Goal: Task Accomplishment & Management: Use online tool/utility

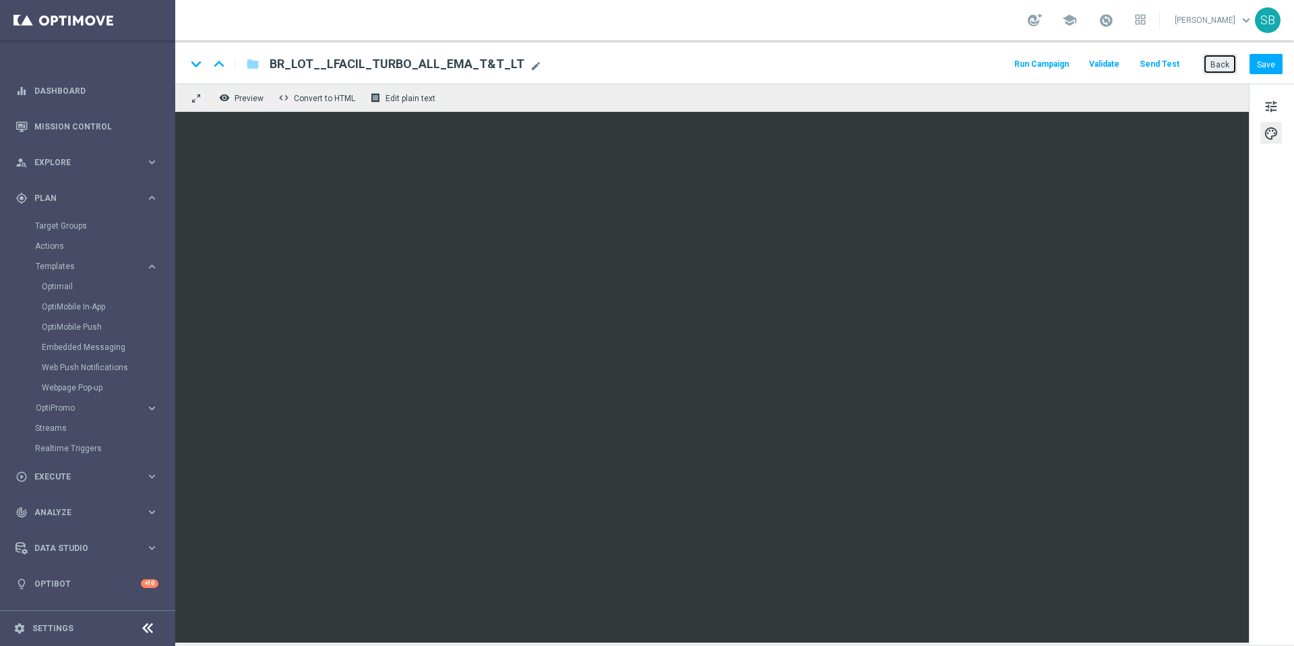
click at [1223, 70] on button "Back" at bounding box center [1220, 64] width 34 height 20
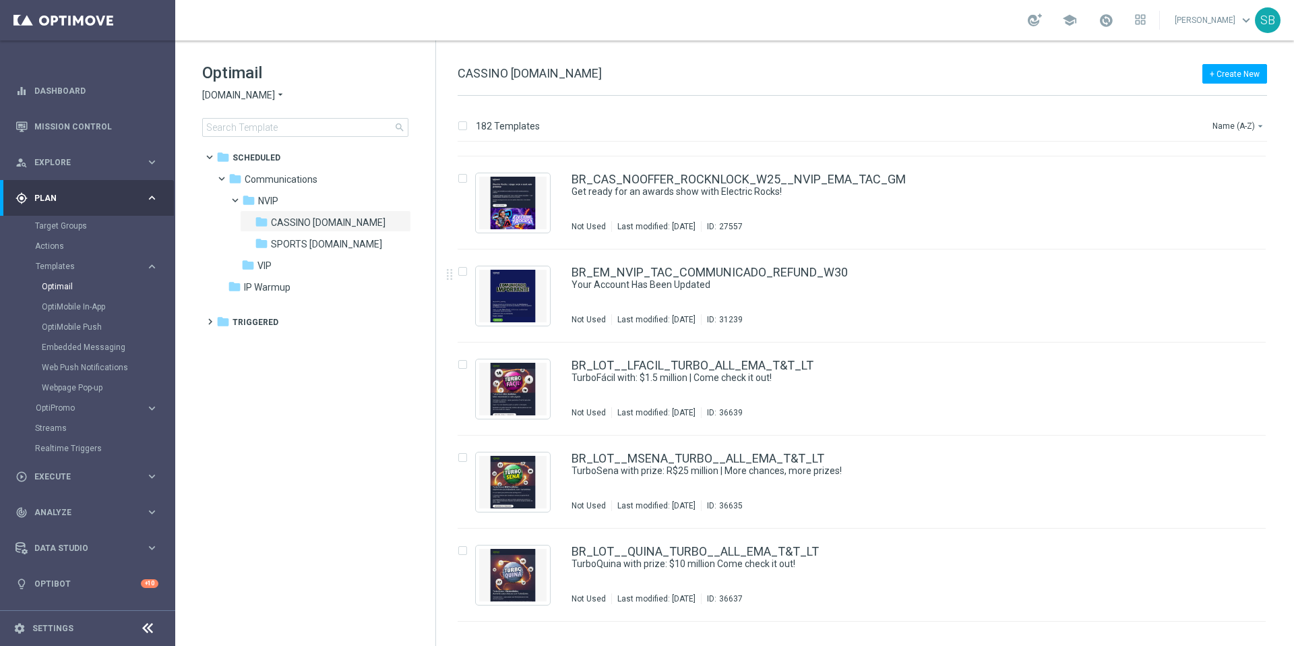
scroll to position [10403, 0]
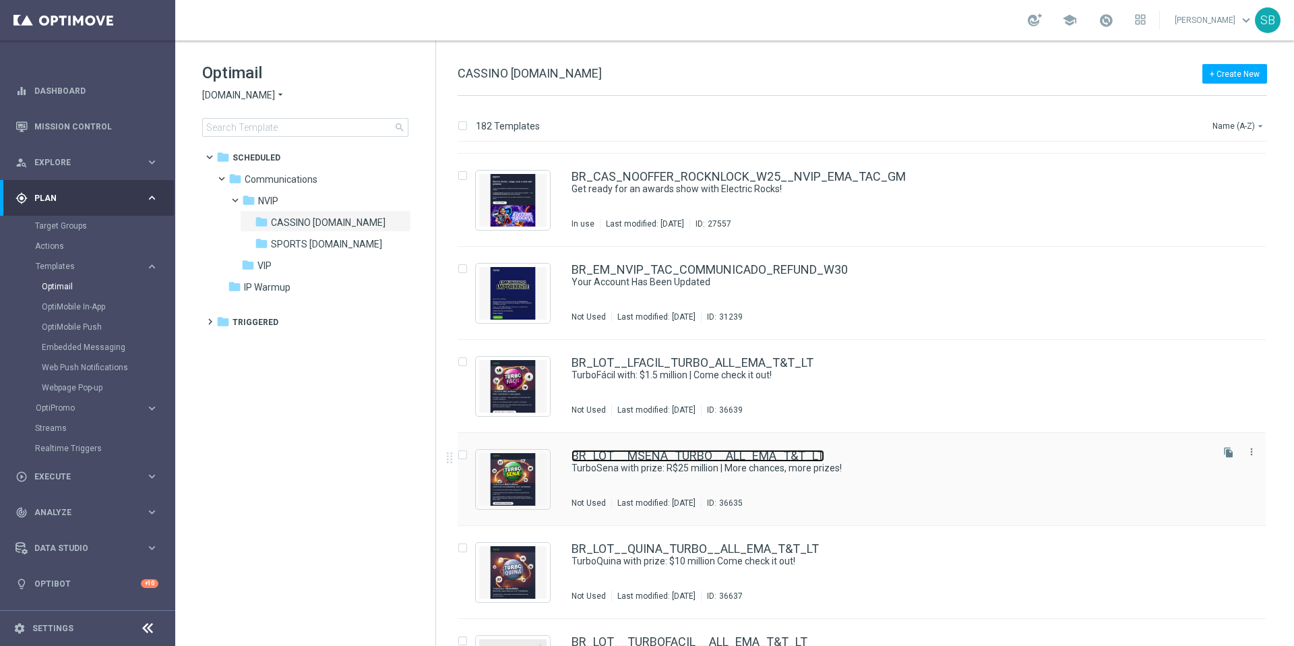
click at [712, 458] on font "BR_LOT__MSENA_TURBO__ALL_EMA_T&T_LT" at bounding box center [697, 455] width 253 height 14
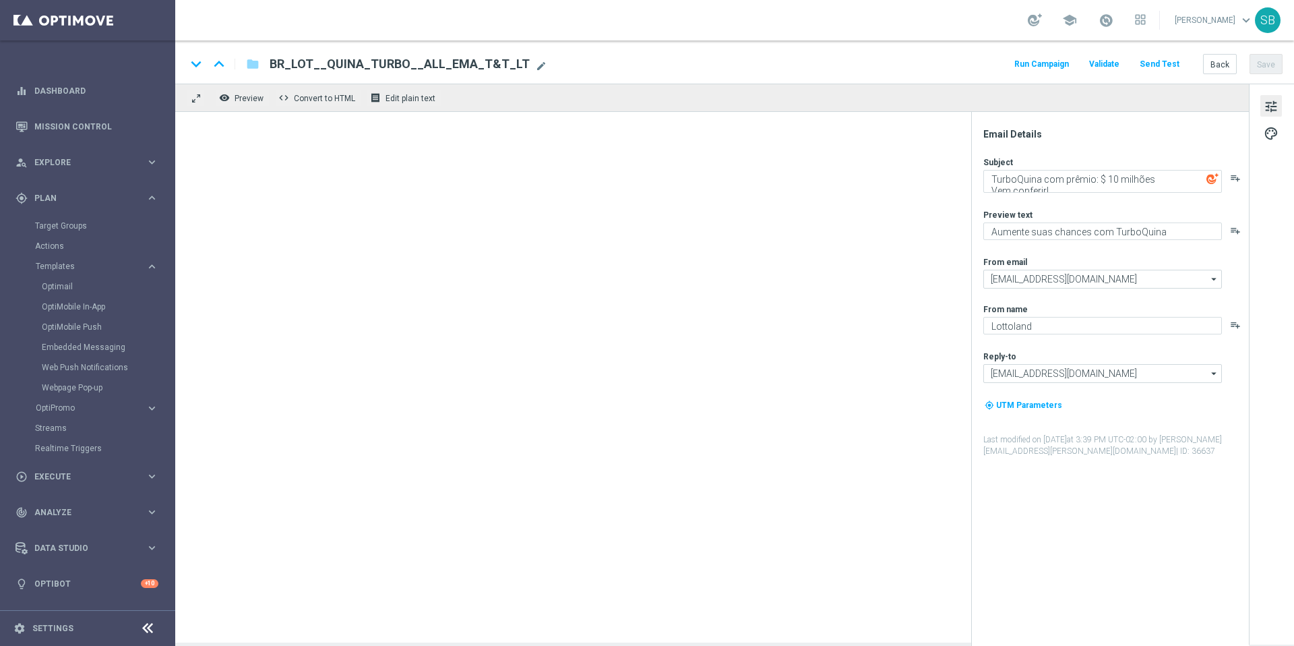
type textarea "TurboSena com prêmio: R$25 milhões | Mais chances, mais prêmios!"
type textarea "Ganhe em um instantâneo com TurboSena"
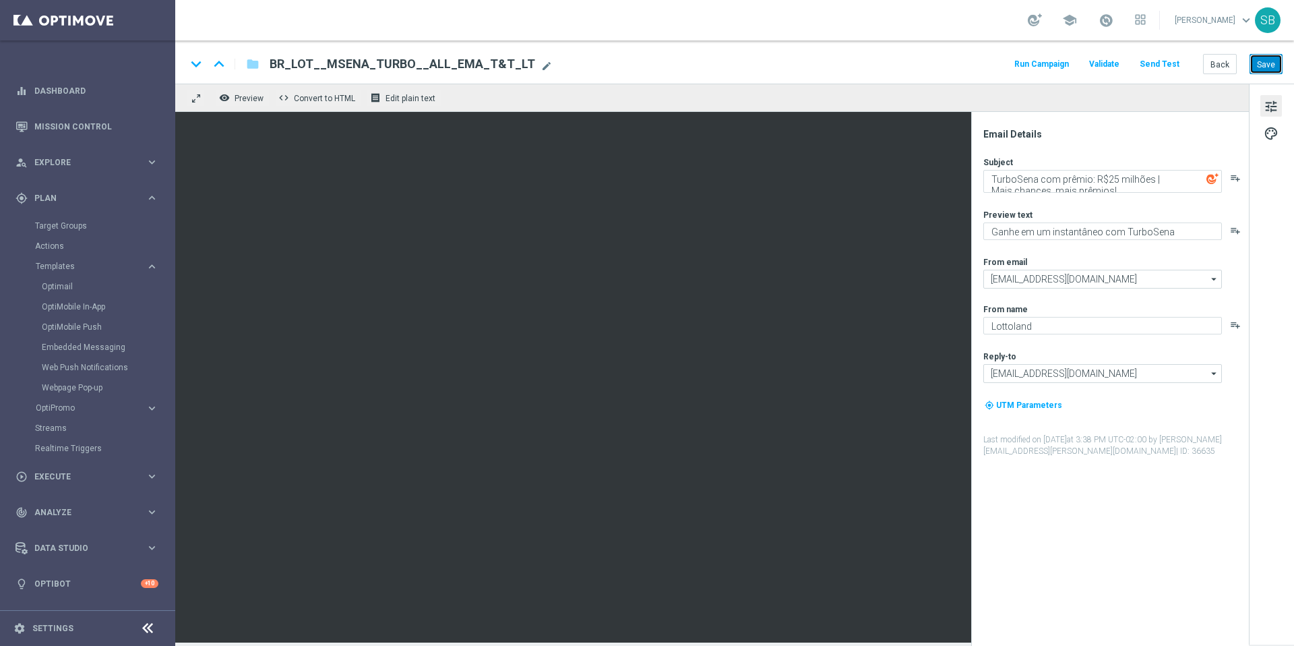
click at [1272, 65] on font "Save" at bounding box center [1266, 63] width 18 height 9
click at [247, 65] on font "folder" at bounding box center [252, 63] width 13 height 13
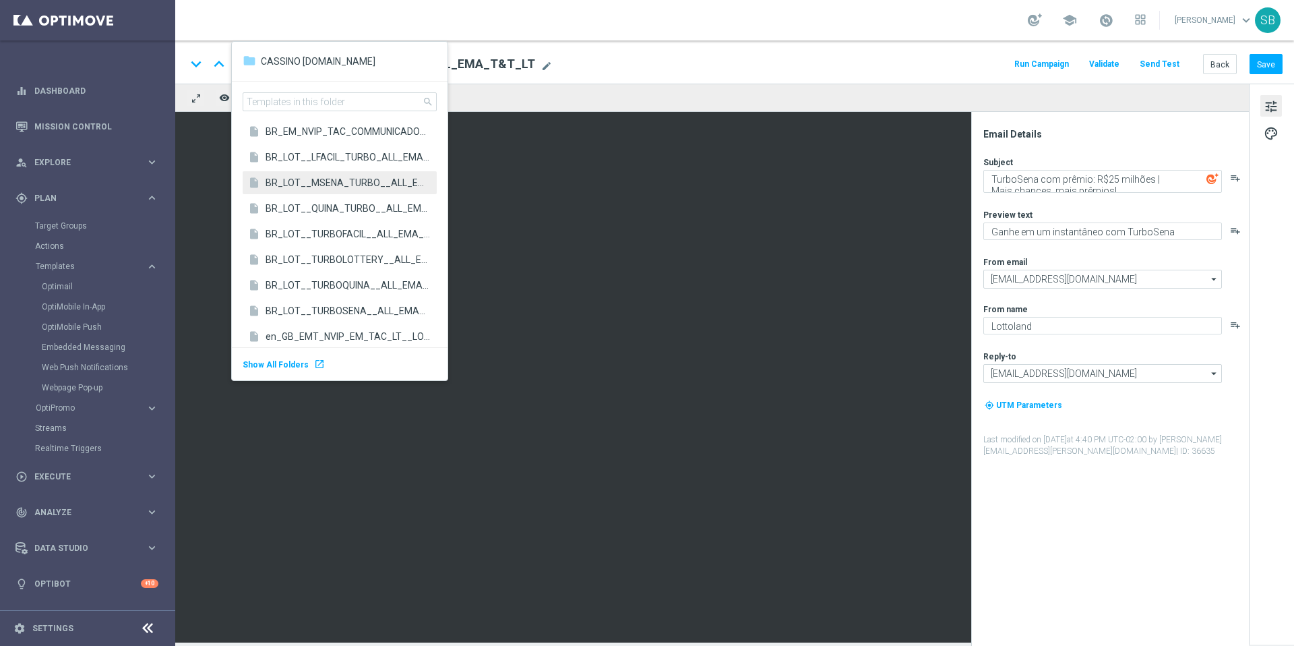
scroll to position [2911, 0]
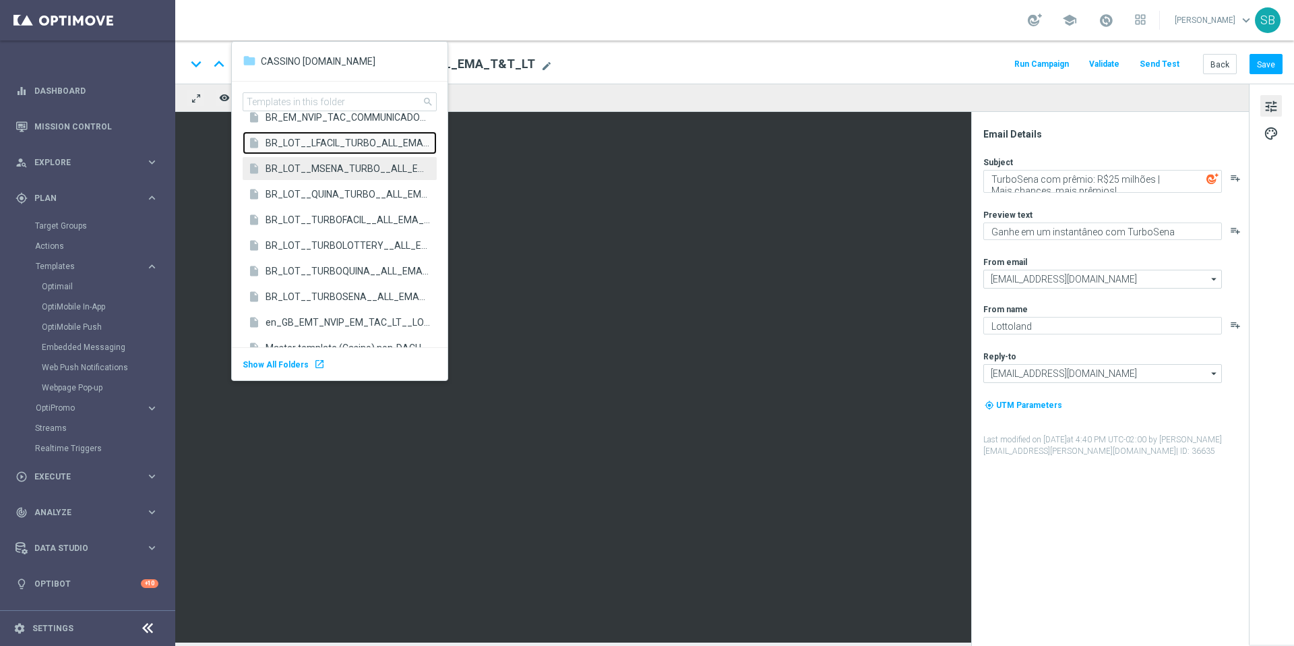
click at [345, 148] on font "BR_LOT__LFACIL_TURBO_ALL_EMA_T&T_LT" at bounding box center [363, 142] width 196 height 11
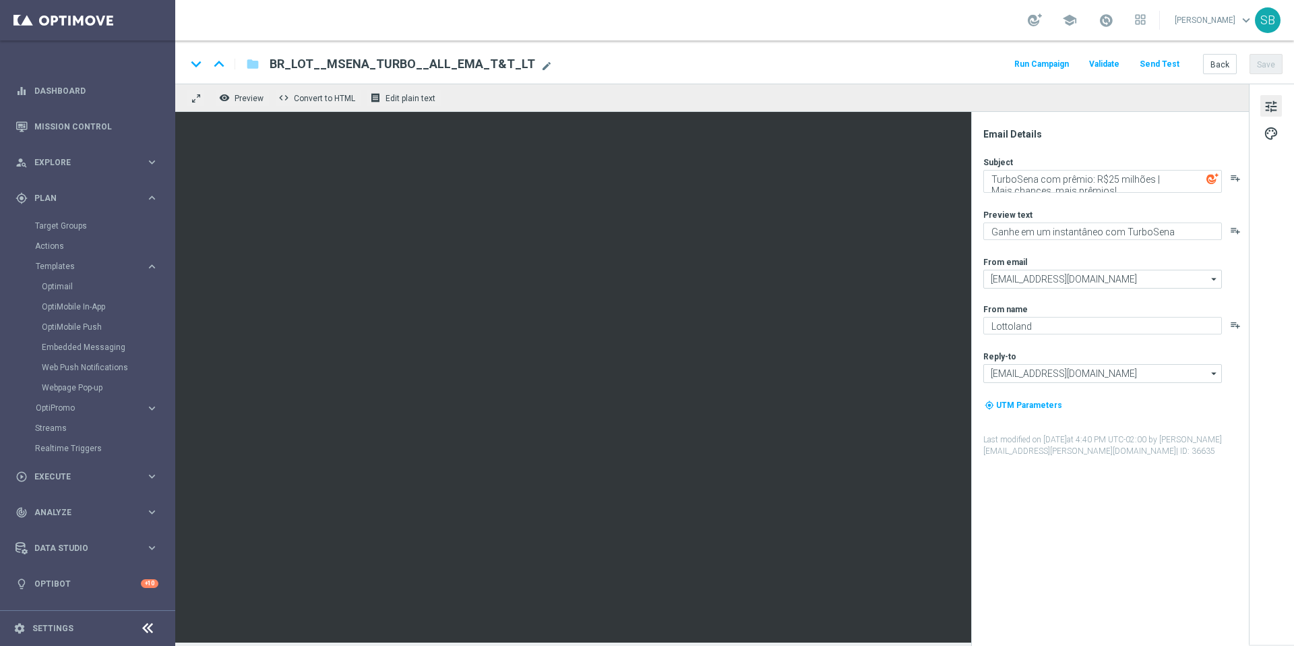
type textarea "TurboFácil com: $1.5 milhóes | Vem conferir!"
type textarea "Mais vencedores a cada jogada"
click at [256, 64] on font "folder" at bounding box center [252, 63] width 13 height 13
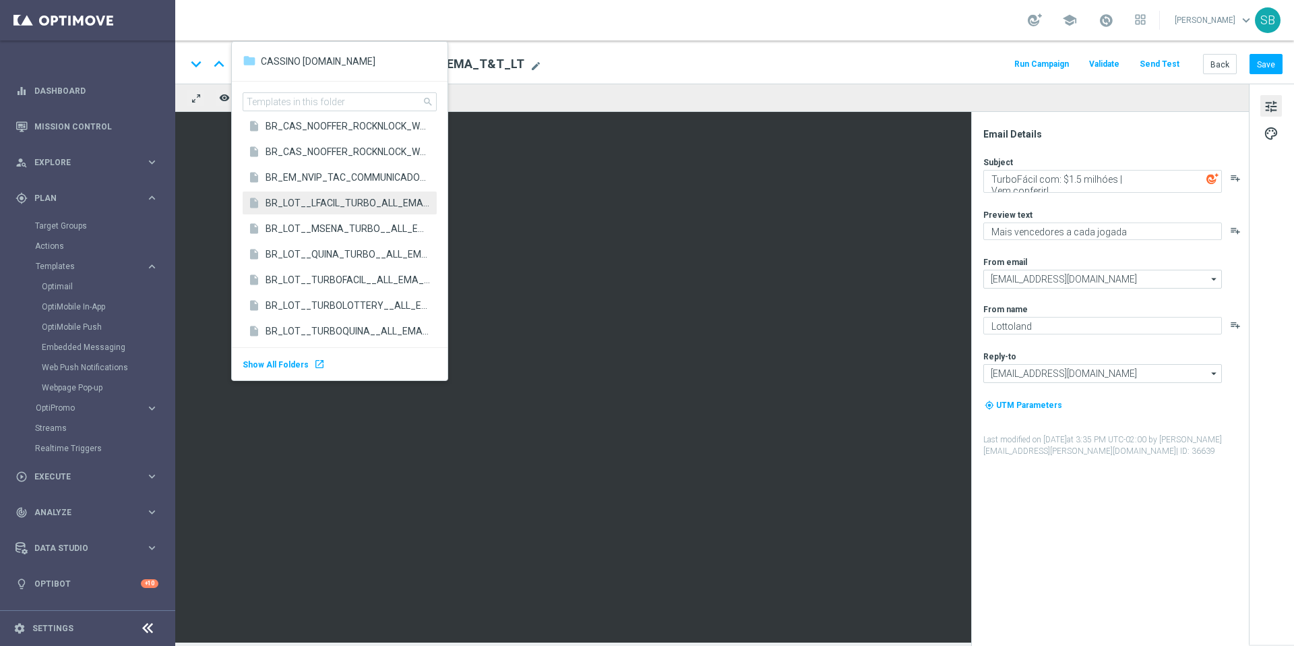
scroll to position [2854, 0]
click at [327, 252] on font "BR_LOT__QUINA_TURBO__ALL_EMA_T&T_LT" at bounding box center [365, 251] width 201 height 11
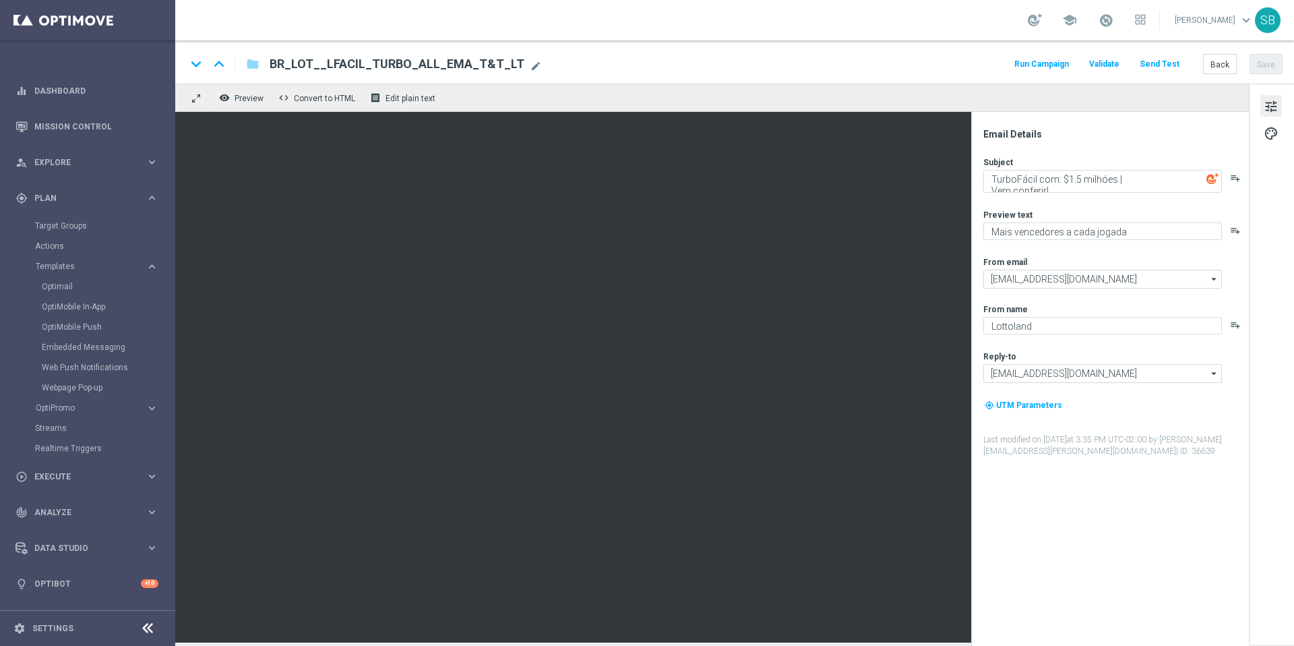
type textarea "TurboQuina com prêmio: $ 10 milhões Vem conferir!"
type textarea "Aumente suas chances com TurboQuina"
click at [367, 61] on span "BR_LOT__QUINA_TURBO__ALL_EMA_T&T_LT" at bounding box center [400, 64] width 260 height 16
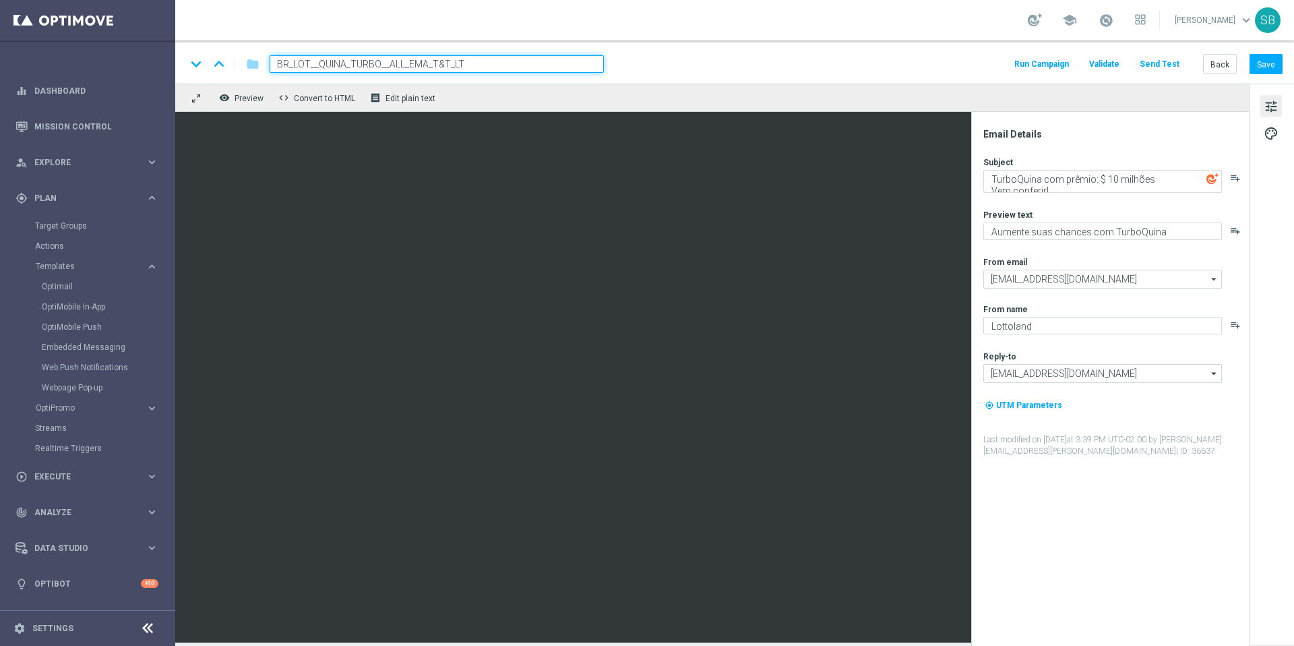
drag, startPoint x: 467, startPoint y: 66, endPoint x: 276, endPoint y: 62, distance: 190.7
click at [276, 62] on input "BR_LOT__QUINA_TURBO__ALL_EMA_T&T_LT" at bounding box center [437, 64] width 334 height 18
click at [1270, 108] on font "tune" at bounding box center [1270, 106] width 15 height 15
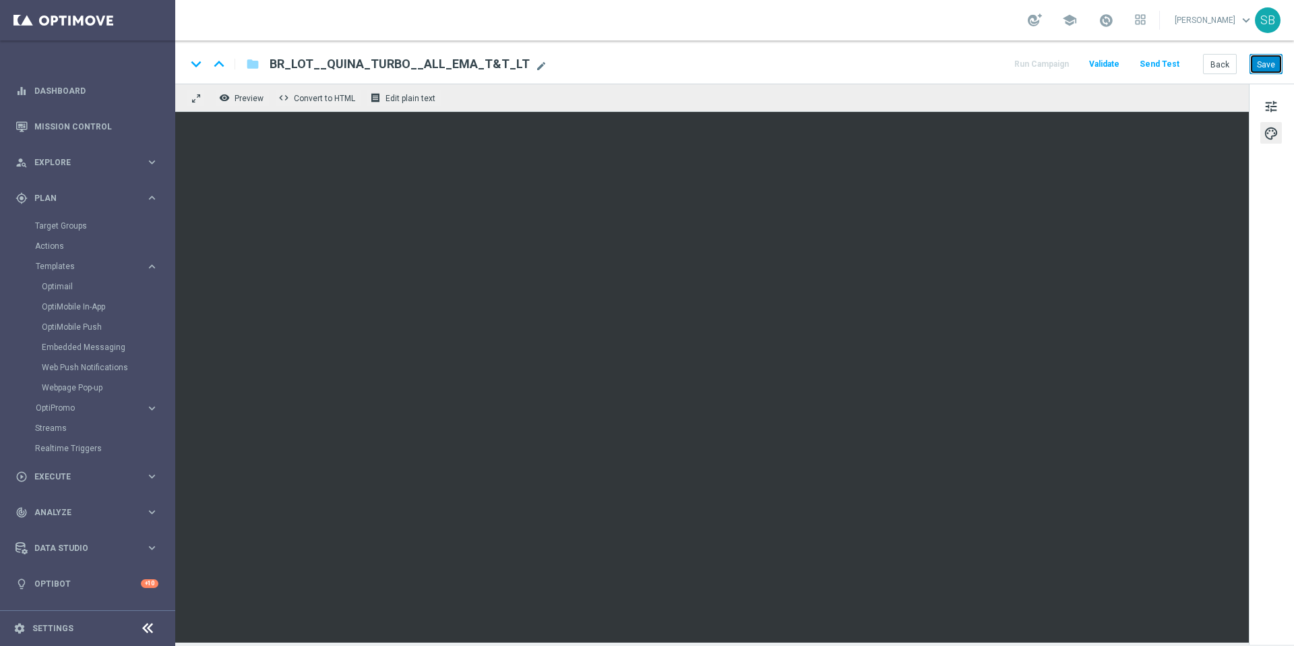
click at [1272, 69] on button "Save" at bounding box center [1265, 64] width 33 height 20
click at [257, 69] on font "folder" at bounding box center [252, 63] width 13 height 13
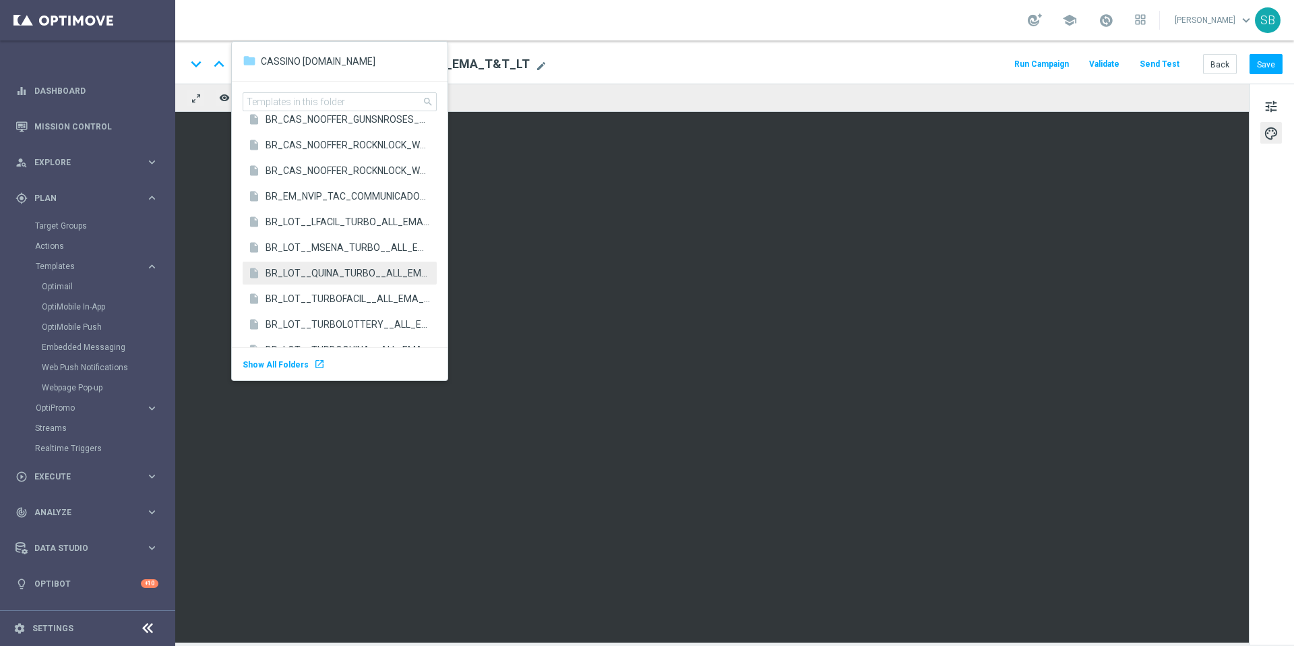
scroll to position [2854, 0]
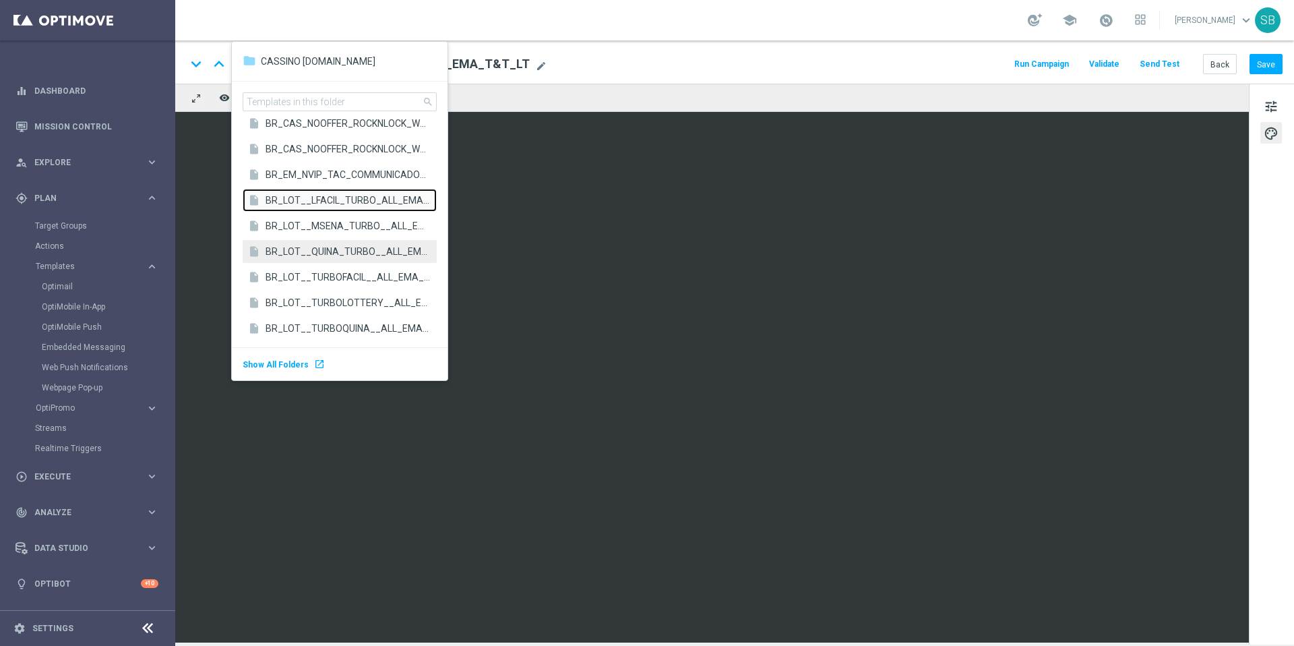
click at [338, 205] on font "BR_LOT__LFACIL_TURBO_ALL_EMA_T&T_LT" at bounding box center [363, 200] width 196 height 11
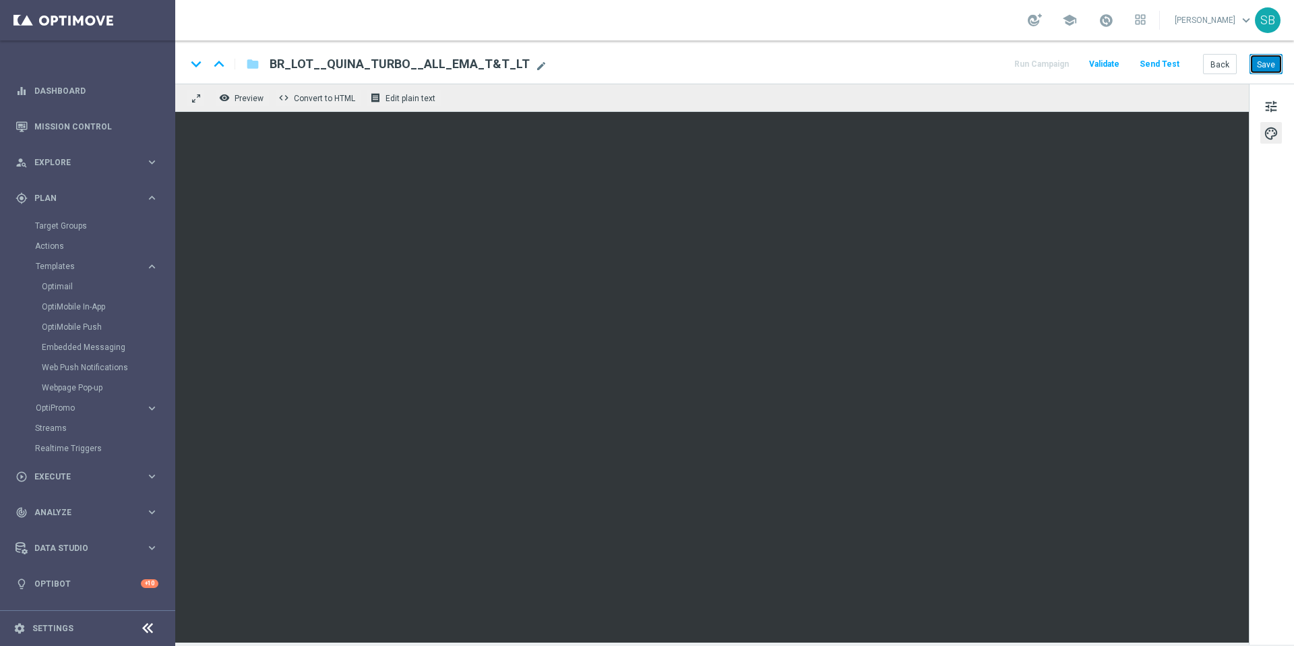
click at [1264, 70] on button "Save" at bounding box center [1265, 64] width 33 height 20
click at [253, 66] on font "folder" at bounding box center [252, 63] width 13 height 13
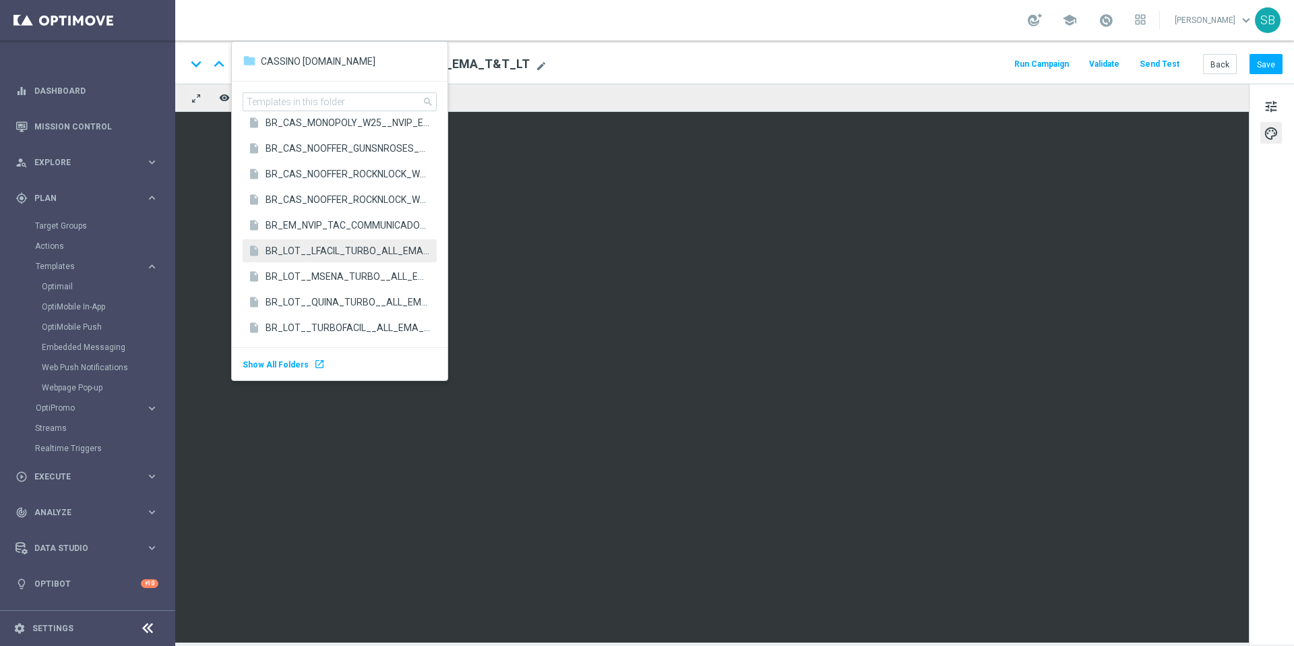
scroll to position [2916, 0]
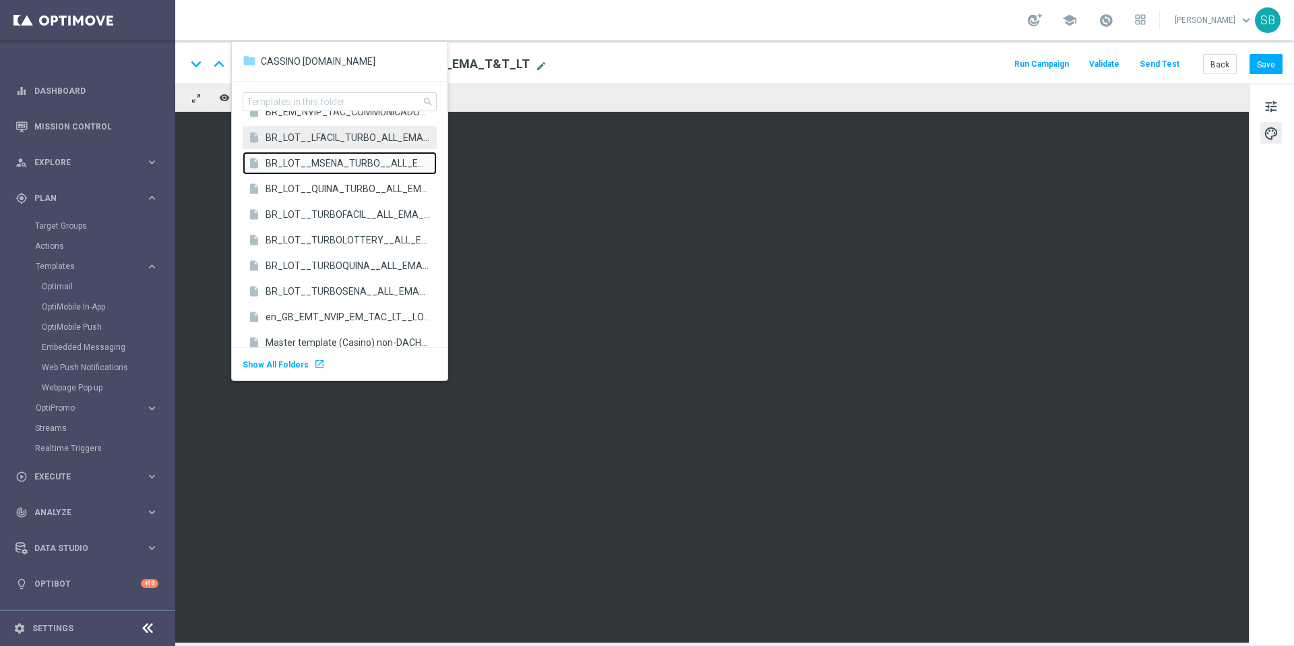
click at [325, 168] on span "BR_LOT__MSENA_TURBO__ALL_EMA_T&T_LT" at bounding box center [347, 162] width 164 height 13
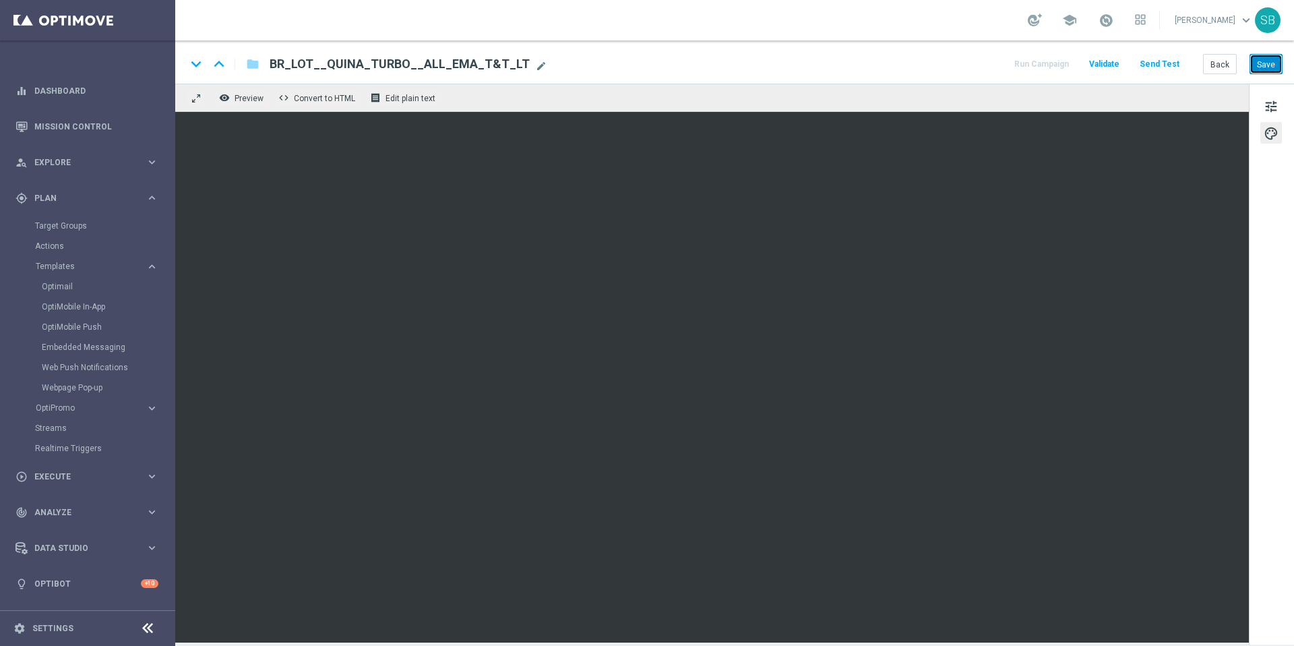
click at [1274, 68] on font "Save" at bounding box center [1266, 63] width 18 height 9
click at [781, 64] on div "keyboard_arrow_down keyboard_arrow_up folder BR_LOT__MSENA_TURBO__ALL_EMA_T&T_L…" at bounding box center [734, 64] width 1096 height 18
click at [257, 99] on font "Preview" at bounding box center [248, 98] width 29 height 9
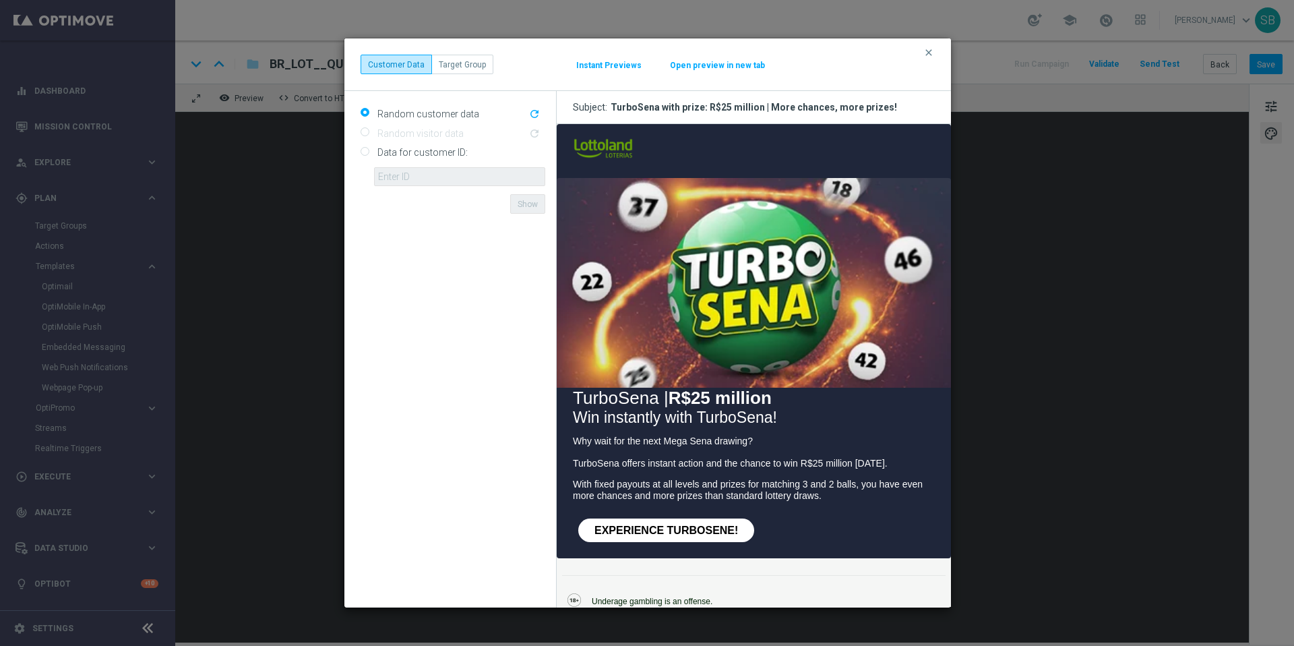
click at [723, 68] on font "Open preview in new tab" at bounding box center [717, 65] width 95 height 9
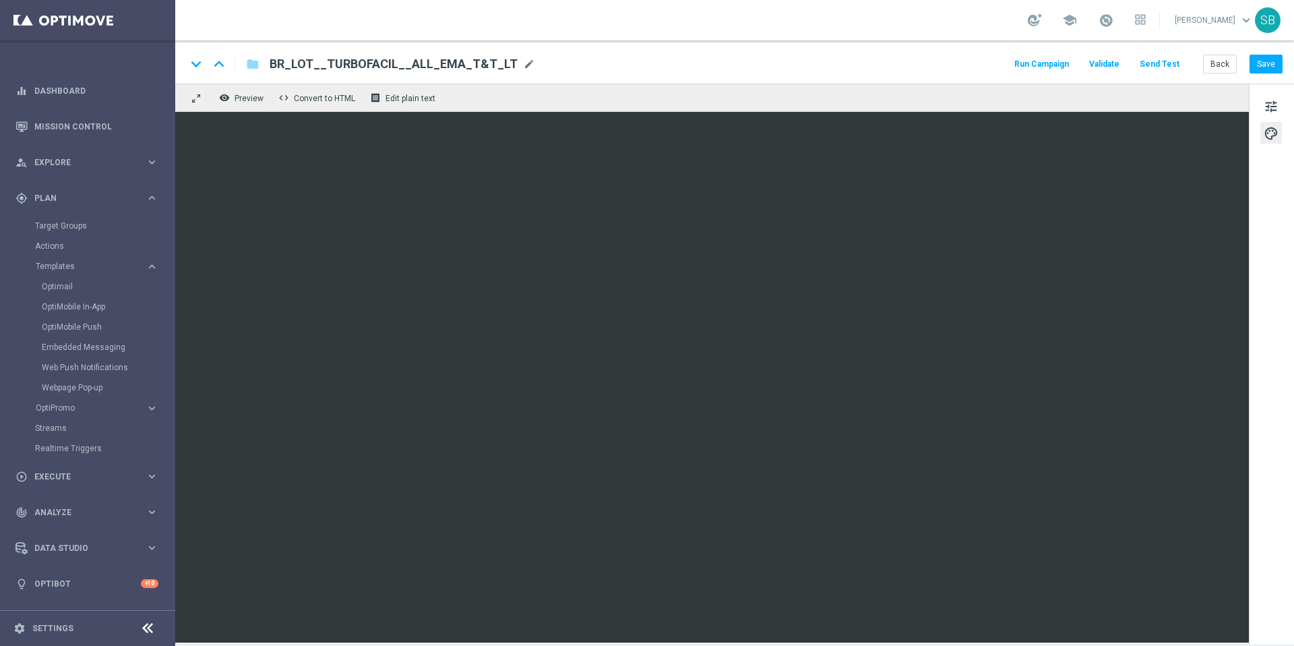
click at [689, 61] on div "keyboard_arrow_down keyboard_arrow_up folder BR_LOT__TURBOFACIL__ALL_EMA_T&T_LT…" at bounding box center [734, 64] width 1096 height 18
click at [1265, 69] on button "Save" at bounding box center [1265, 64] width 33 height 19
